Goal: Navigation & Orientation: Find specific page/section

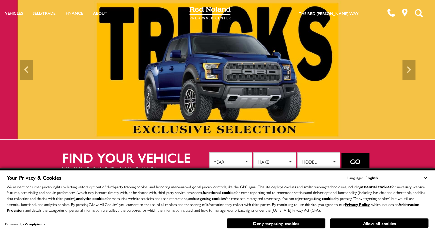
click at [425, 174] on select "English Spanish / Español English / [GEOGRAPHIC_DATA] Korean / 한국어 Vietnamese /…" at bounding box center [396, 177] width 65 height 7
click at [397, 211] on p "We respect consumer privacy rights by letting visitors opt out of third-party t…" at bounding box center [218, 198] width 422 height 29
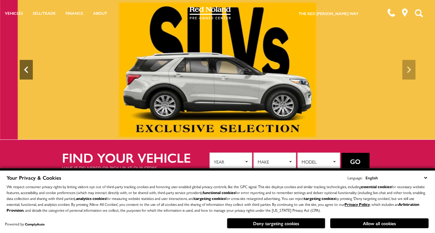
click at [29, 73] on icon "Previous" at bounding box center [26, 69] width 13 height 13
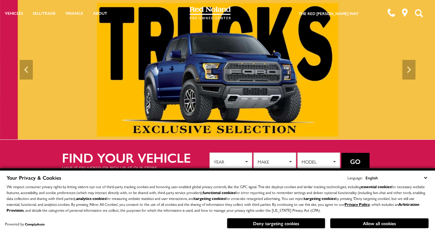
click at [163, 100] on img at bounding box center [217, 70] width 435 height 140
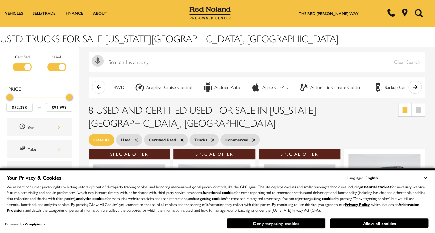
click at [291, 224] on button "Deny targeting cookies" at bounding box center [276, 223] width 98 height 10
